Goal: Browse casually

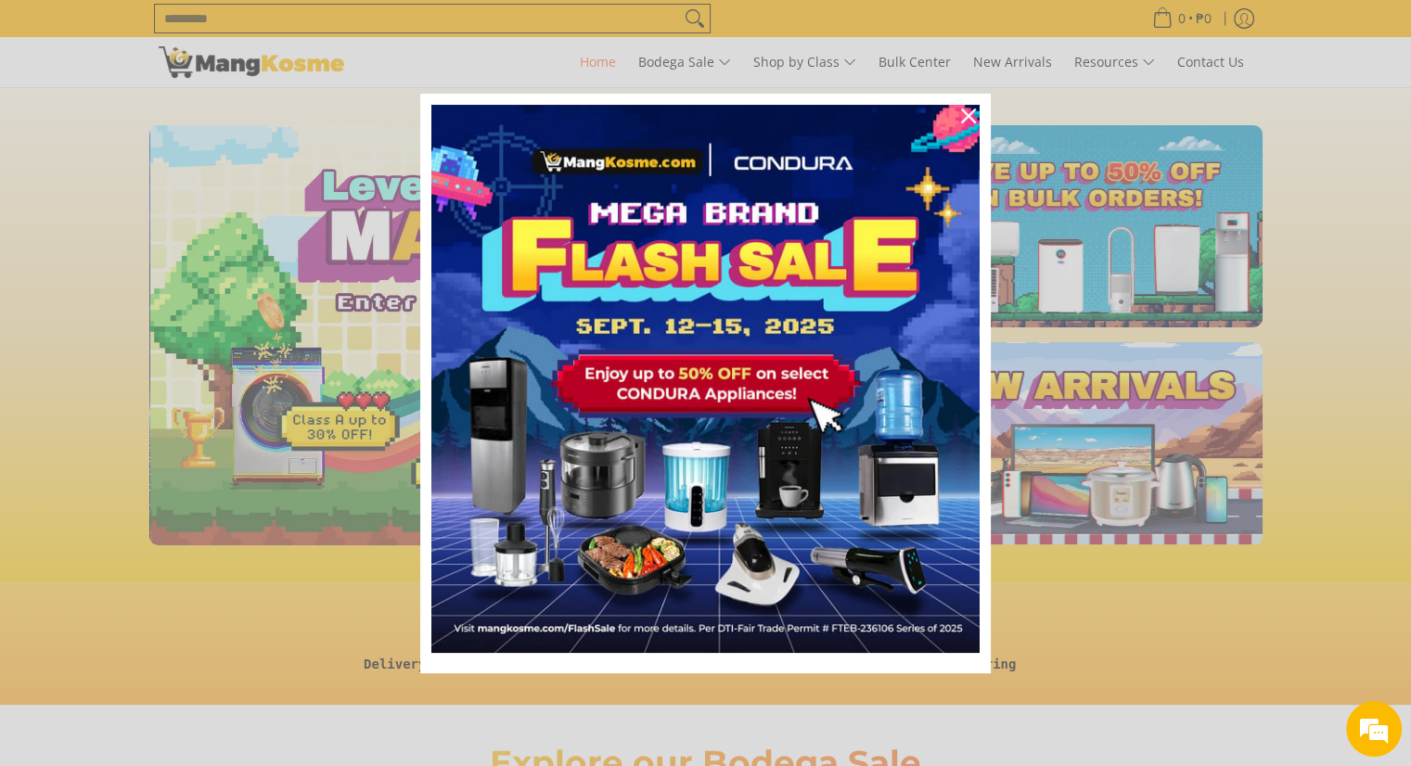
scroll to position [0, 737]
click at [969, 111] on icon "close icon" at bounding box center [968, 116] width 15 height 15
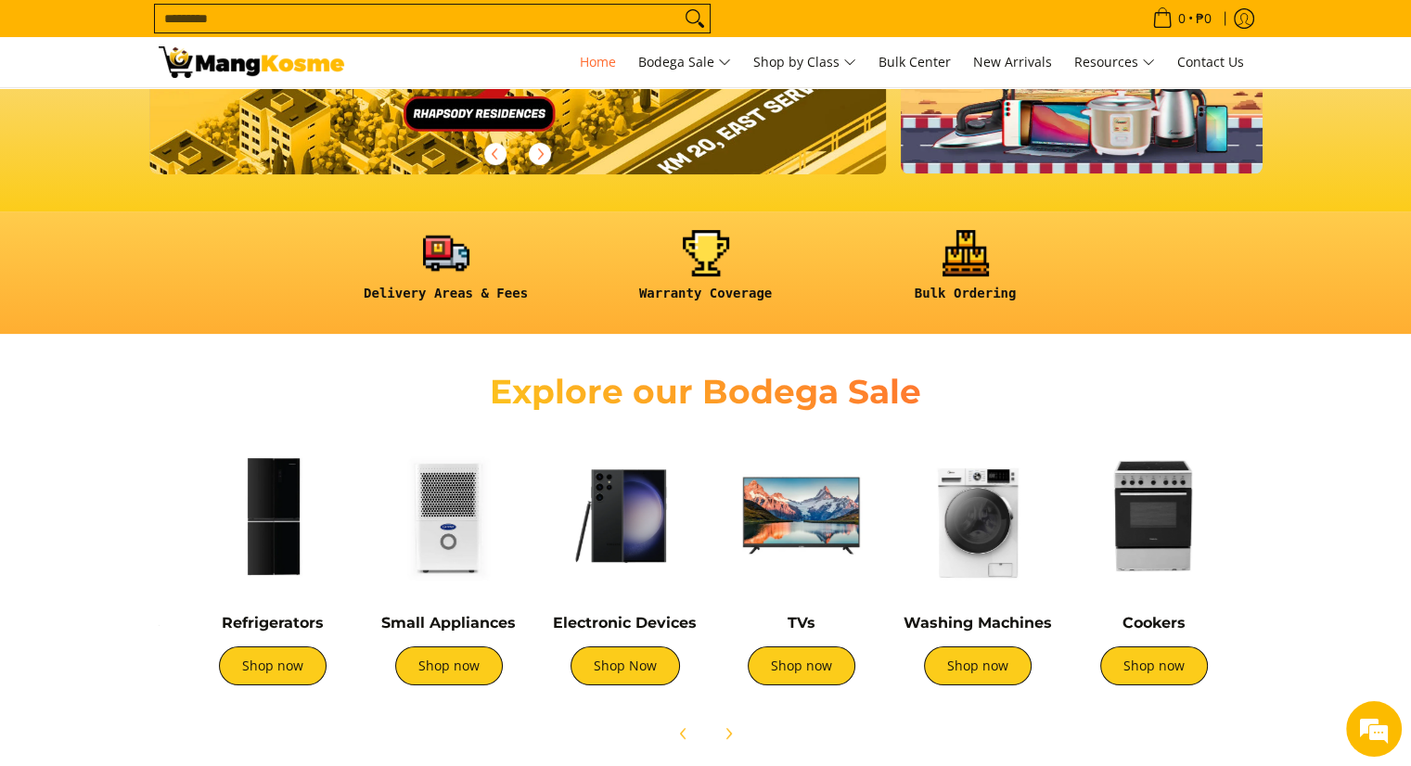
scroll to position [0, 0]
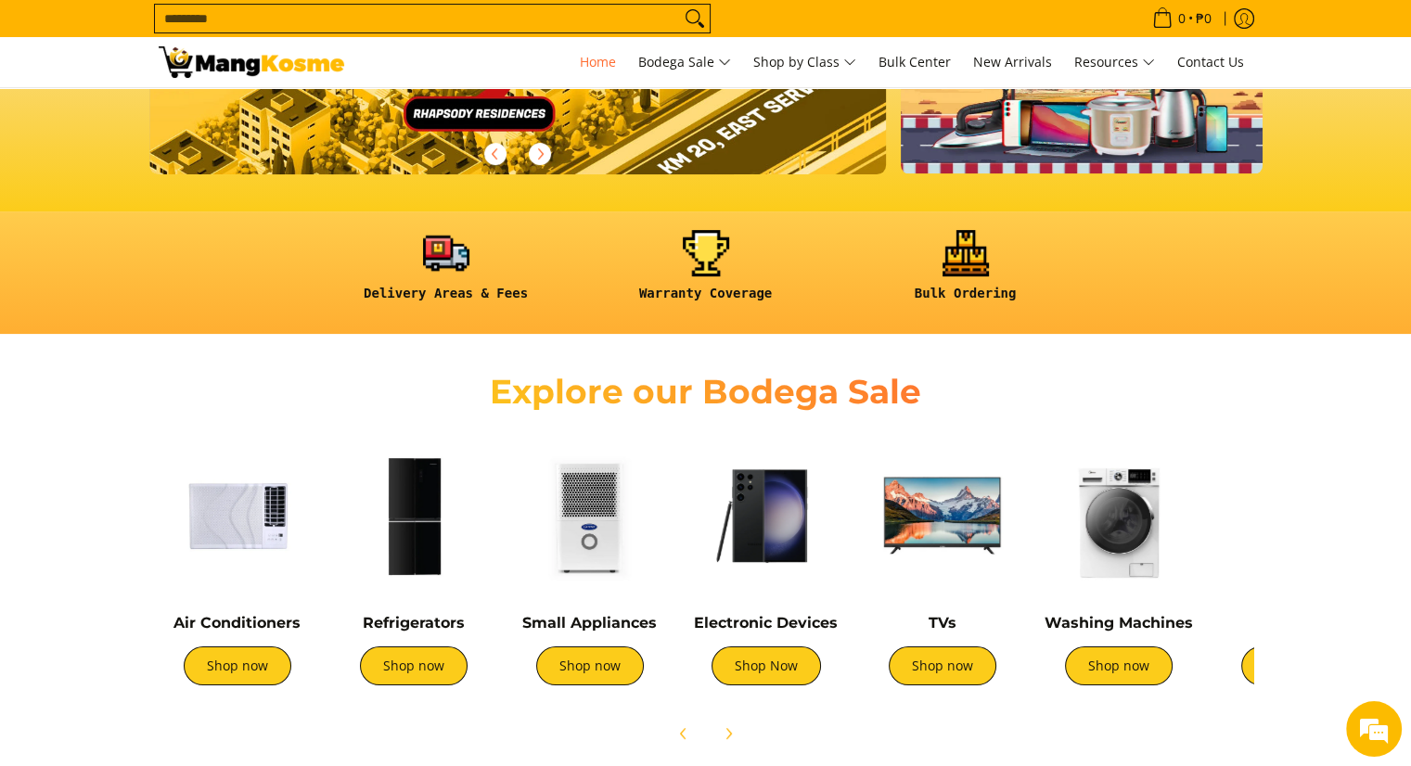
drag, startPoint x: 1147, startPoint y: 591, endPoint x: 1424, endPoint y: 646, distance: 281.9
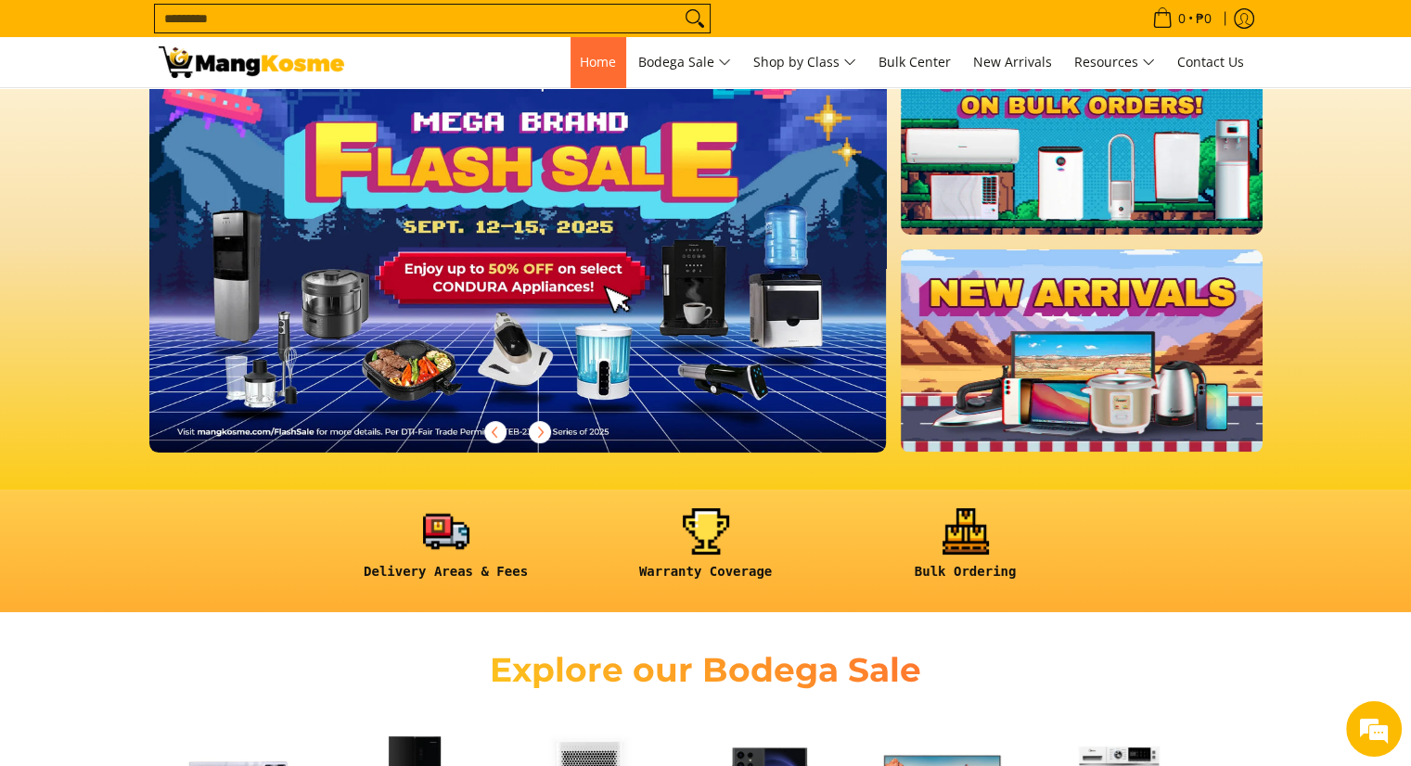
click at [580, 67] on span "Home" at bounding box center [598, 62] width 36 height 18
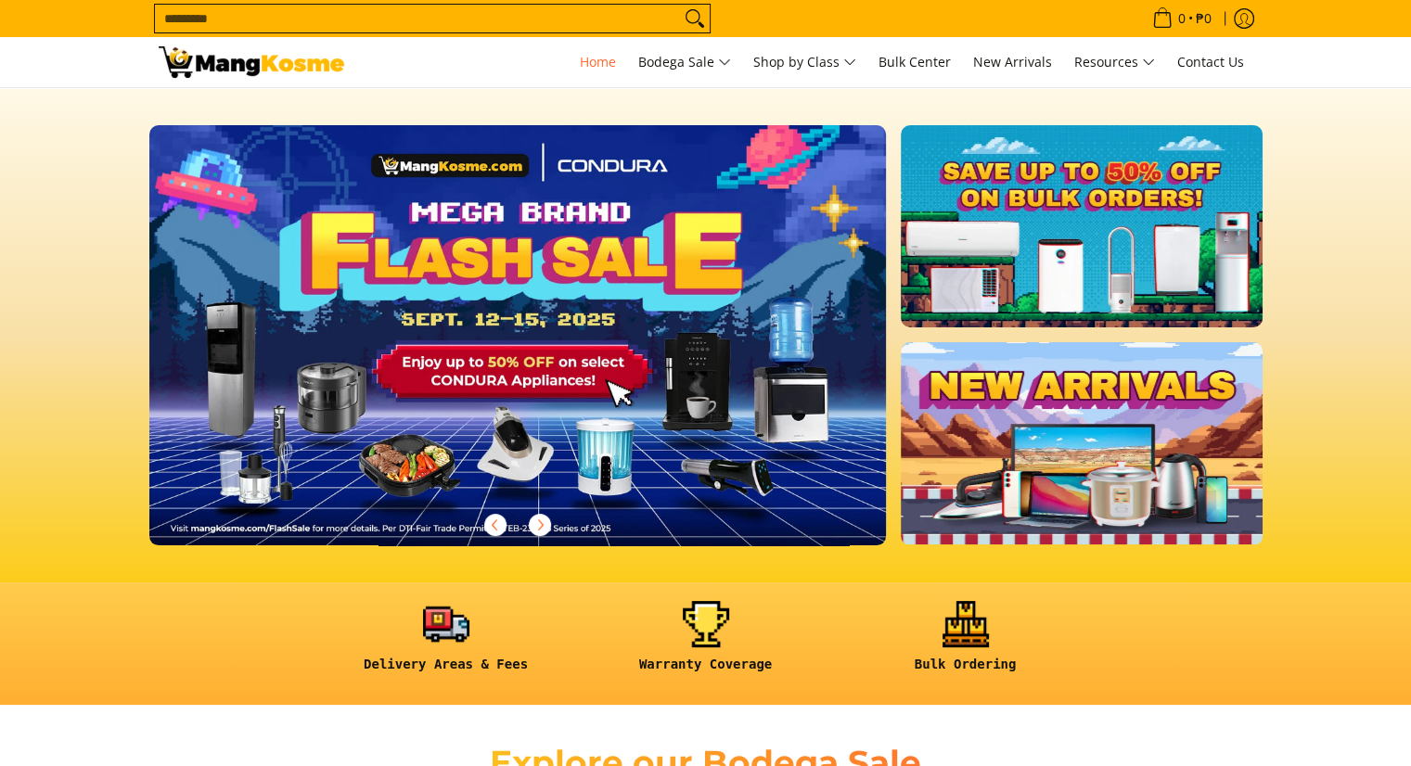
click at [642, 431] on img at bounding box center [518, 335] width 752 height 428
click at [496, 420] on img at bounding box center [518, 335] width 752 height 428
click at [479, 413] on img at bounding box center [518, 335] width 752 height 428
click at [531, 390] on img at bounding box center [518, 335] width 752 height 428
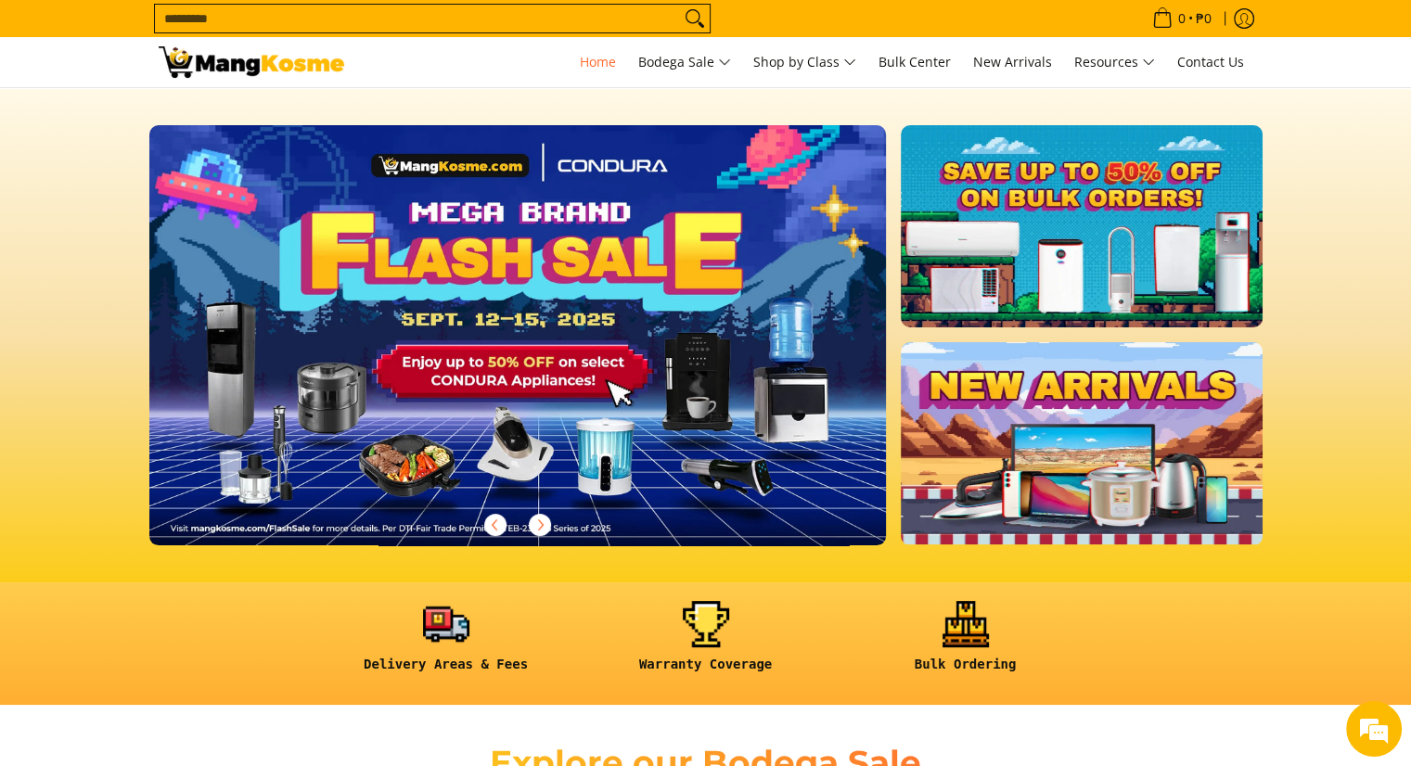
click at [531, 390] on img at bounding box center [518, 335] width 752 height 428
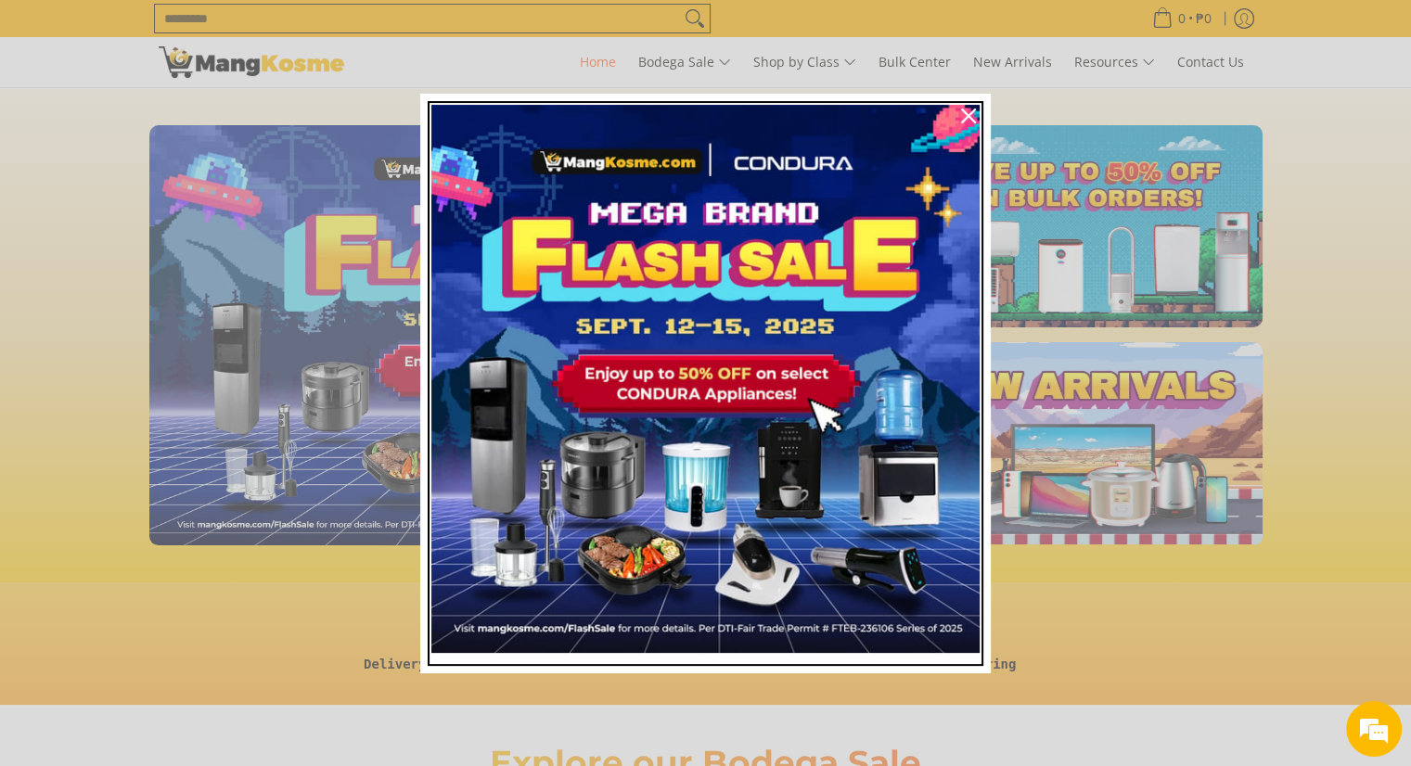
click at [757, 359] on img "Marketing offer form" at bounding box center [705, 379] width 548 height 548
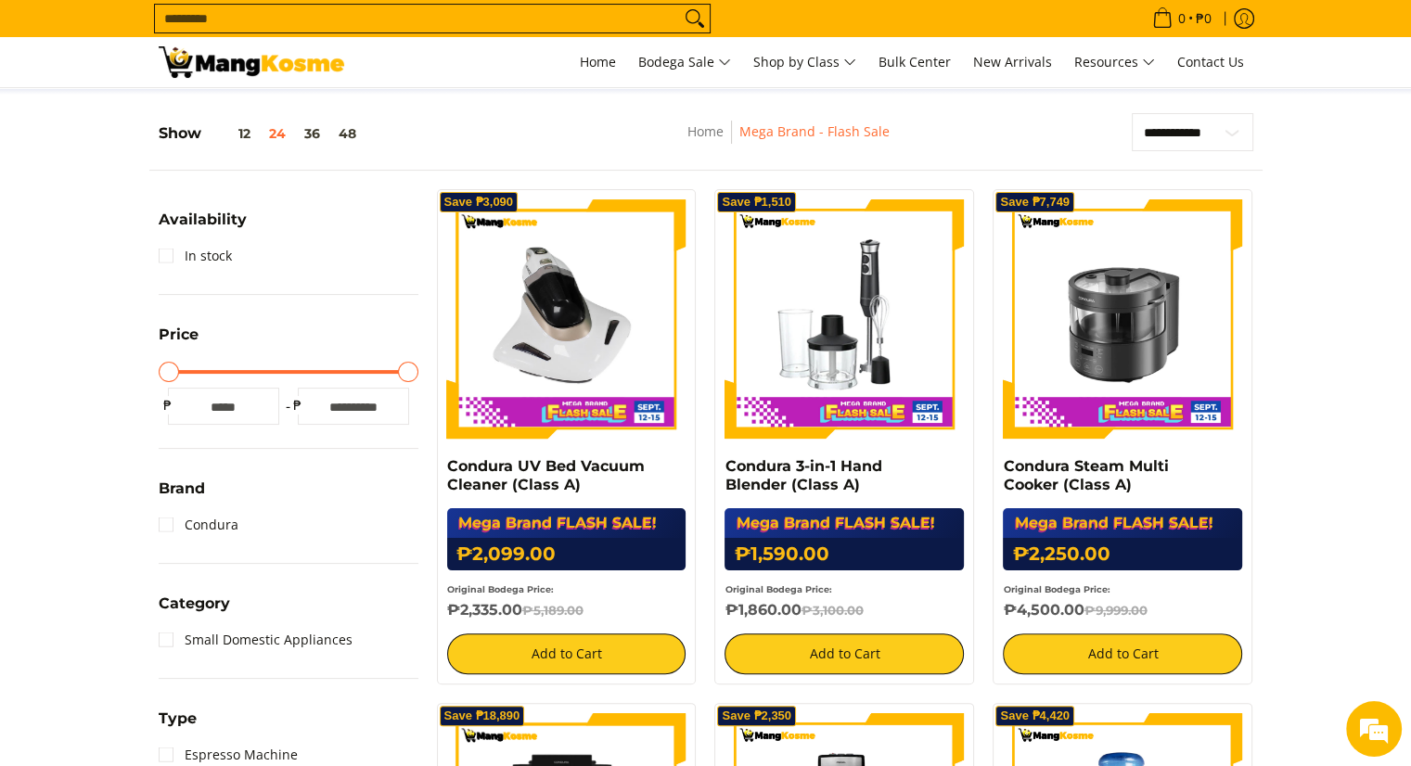
scroll to position [278, 0]
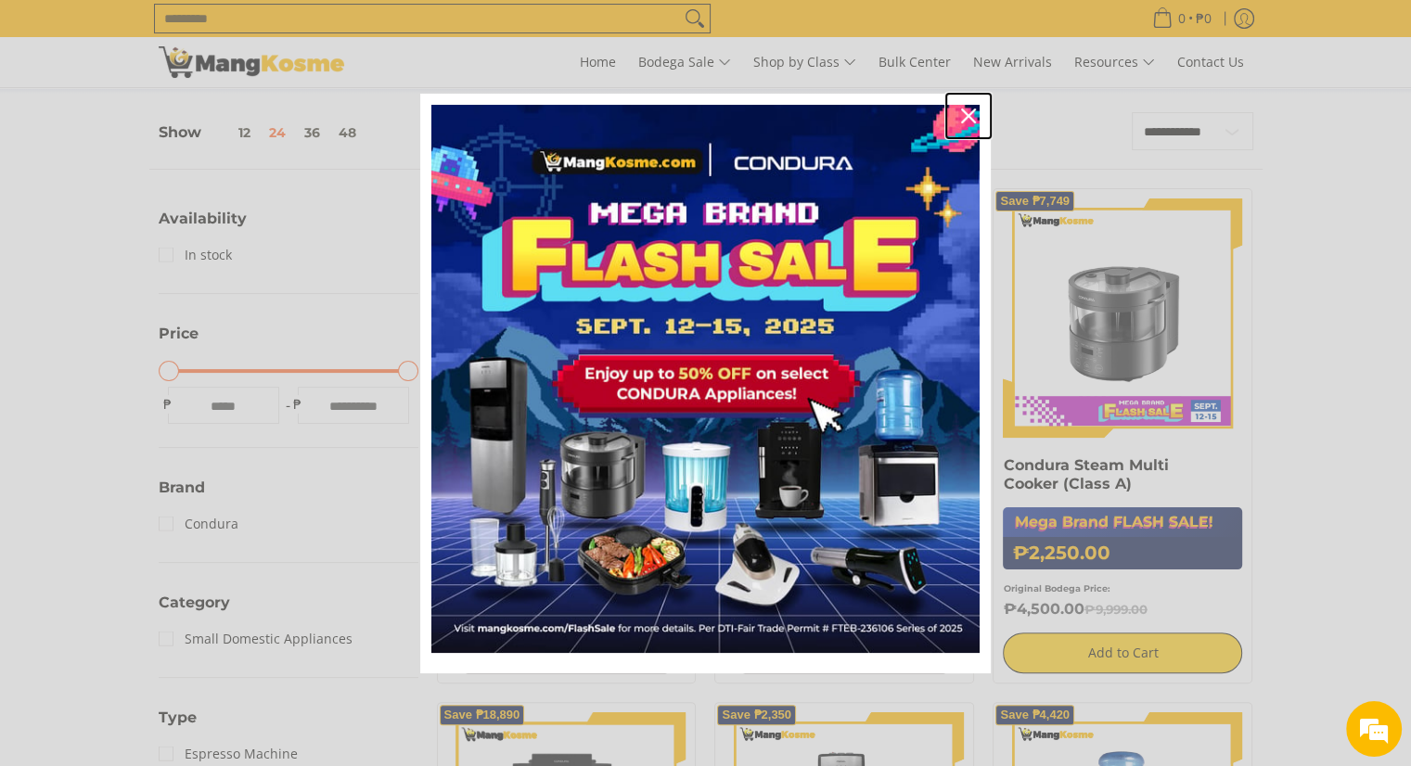
click at [966, 114] on icon "close icon" at bounding box center [968, 116] width 15 height 15
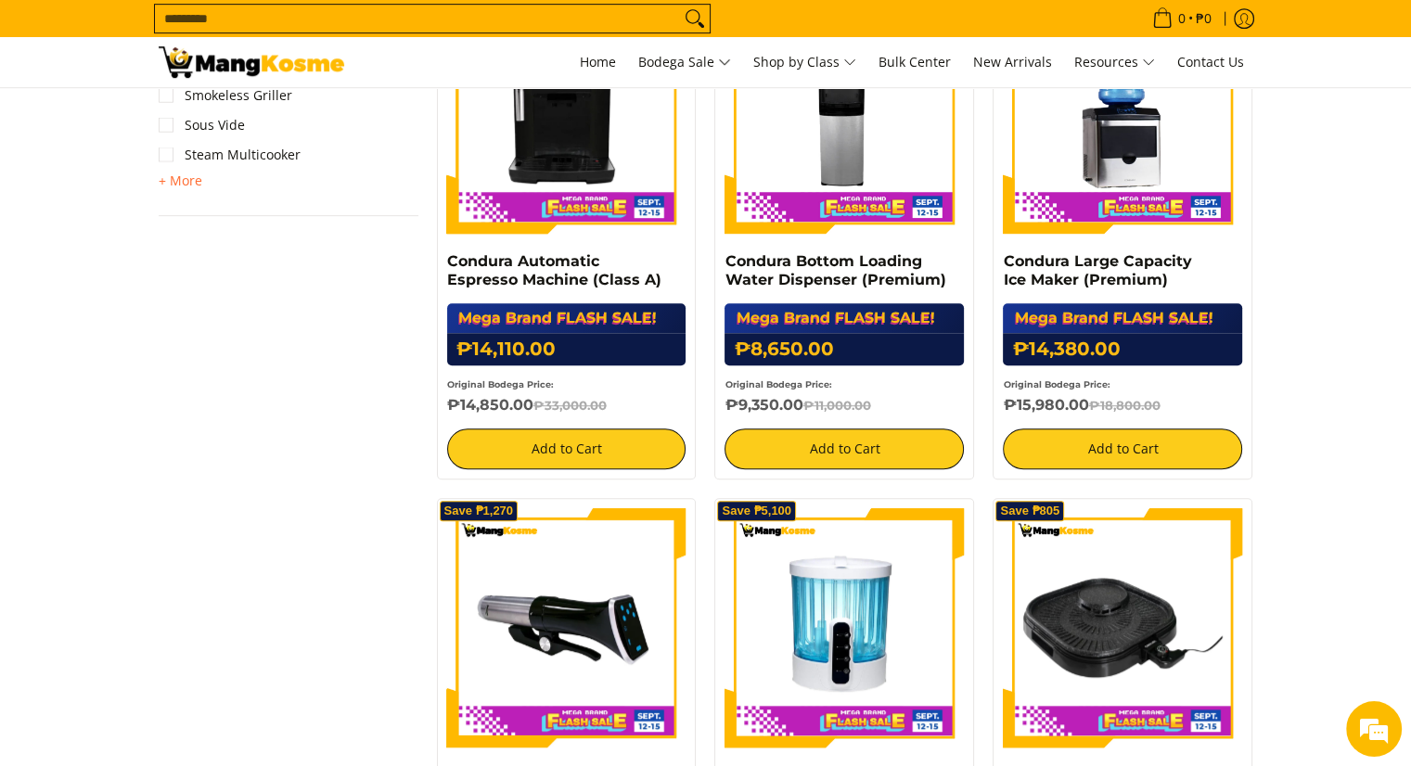
scroll to position [649, 0]
